Goal: Information Seeking & Learning: Learn about a topic

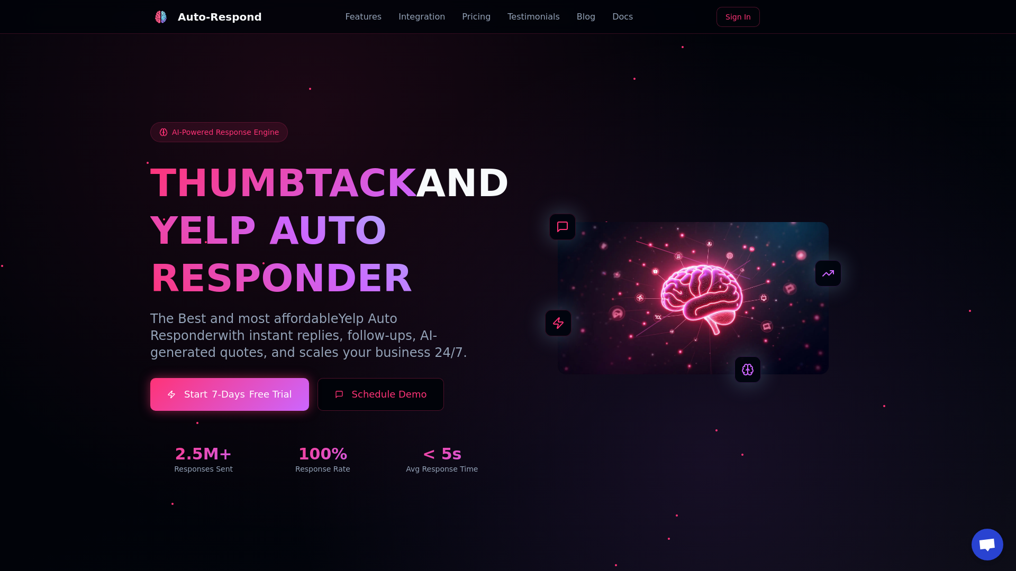
click at [577, 17] on link "Blog" at bounding box center [586, 17] width 19 height 13
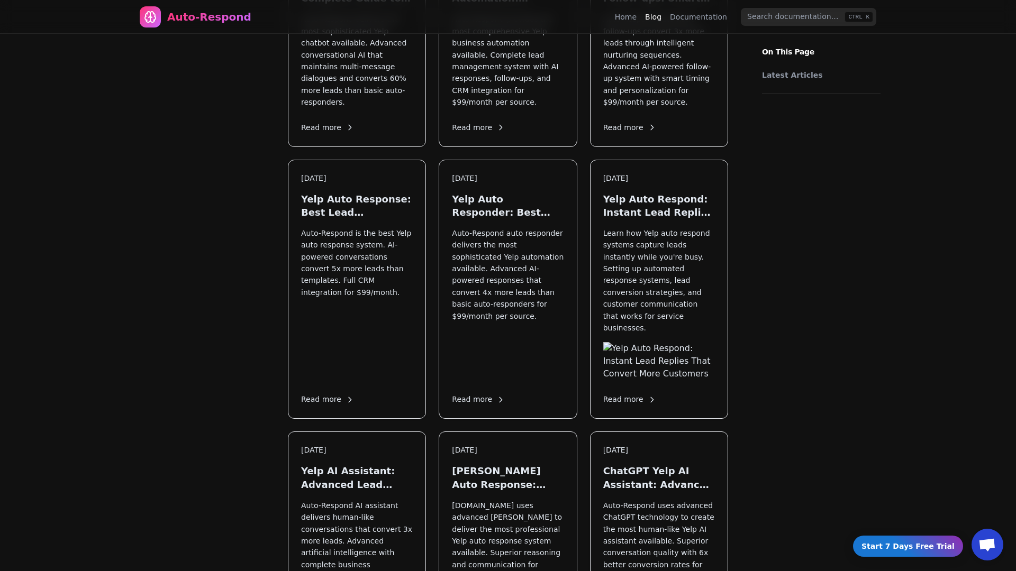
scroll to position [1354, 0]
